Goal: Task Accomplishment & Management: Use online tool/utility

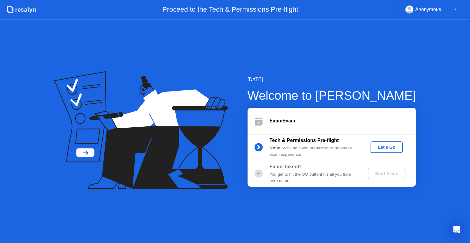
click at [384, 145] on div "Let's Go" at bounding box center [386, 147] width 27 height 5
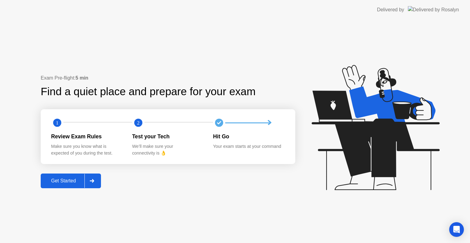
click at [74, 178] on div "Get Started" at bounding box center [63, 181] width 42 height 6
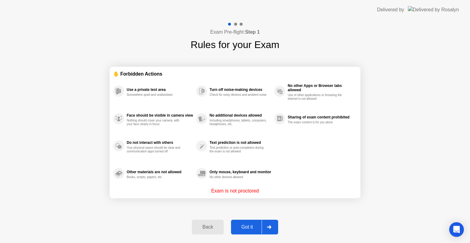
click at [258, 227] on div "Got it" at bounding box center [247, 227] width 29 height 6
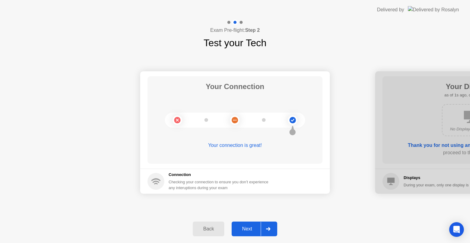
click at [269, 230] on div at bounding box center [267, 229] width 15 height 14
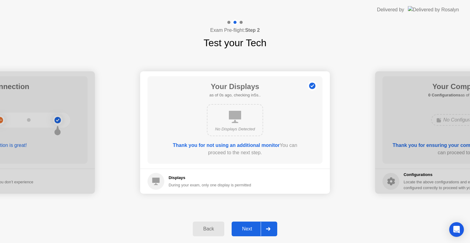
click at [269, 230] on div at bounding box center [267, 229] width 15 height 14
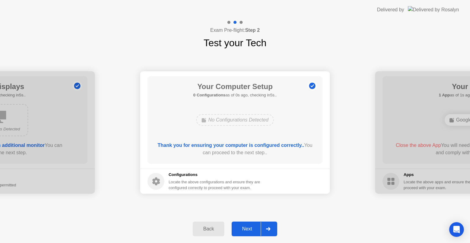
click at [269, 230] on div at bounding box center [267, 229] width 15 height 14
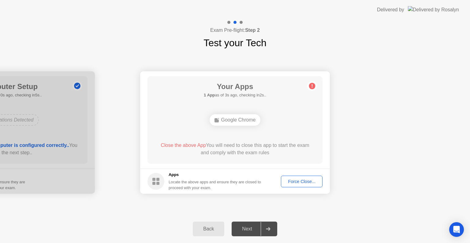
click at [325, 153] on main "Your Apps 1 App as of 3s ago, checking in2s.. Google Chrome Close the above App…" at bounding box center [235, 119] width 190 height 97
click at [312, 182] on div "Force Close..." at bounding box center [301, 181] width 37 height 5
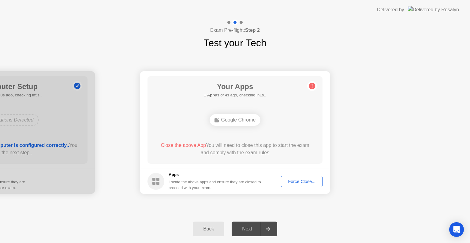
click at [300, 179] on div "Force Close..." at bounding box center [301, 181] width 37 height 5
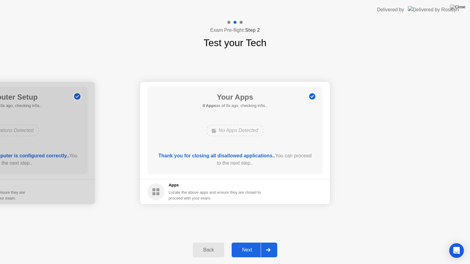
click at [273, 242] on div at bounding box center [267, 250] width 15 height 14
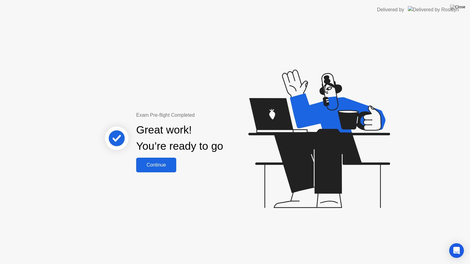
click at [153, 163] on div "Continue" at bounding box center [156, 165] width 36 height 6
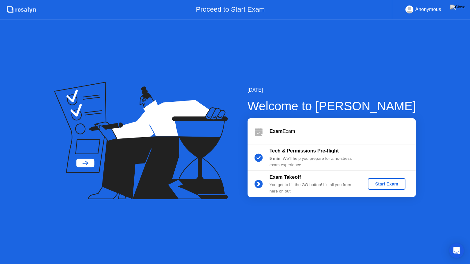
click at [390, 182] on div "Start Exam" at bounding box center [386, 184] width 33 height 5
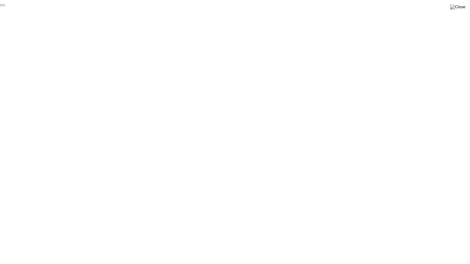
click div "End Proctoring Session"
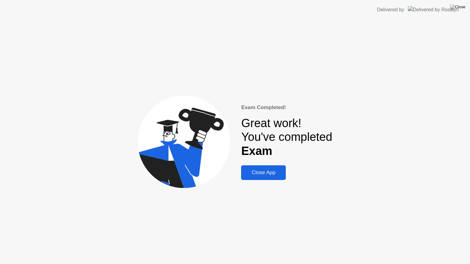
click at [261, 173] on div "Close App" at bounding box center [263, 173] width 41 height 6
